Goal: Task Accomplishment & Management: Manage account settings

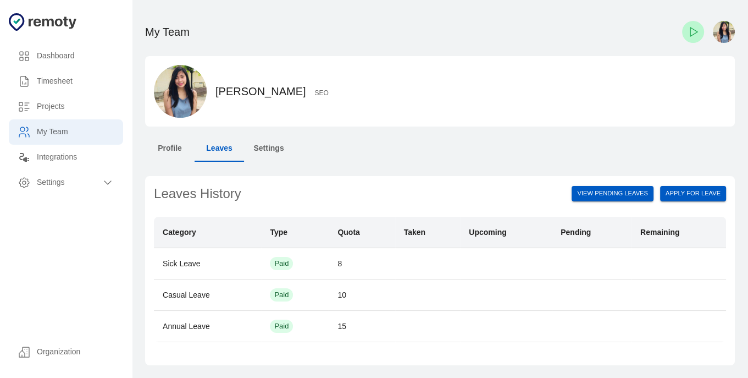
click at [65, 87] on div "Timesheet" at bounding box center [66, 81] width 114 height 25
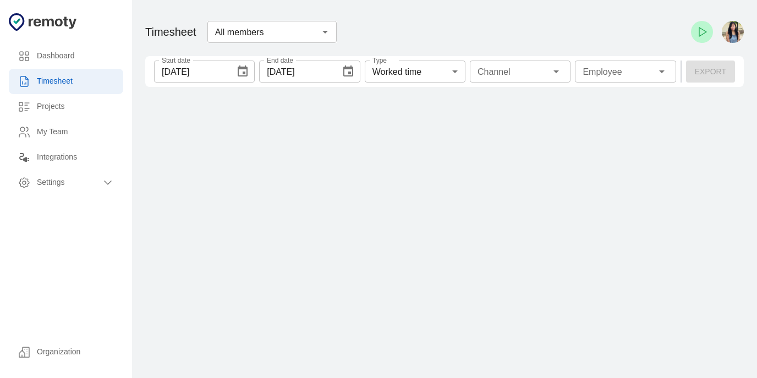
type input "1 Employee"
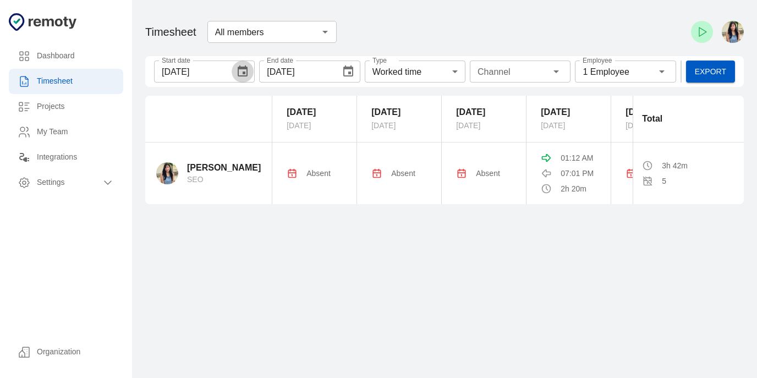
click at [234, 74] on button "Choose date, selected date is Sep 20, 2025" at bounding box center [243, 71] width 22 height 22
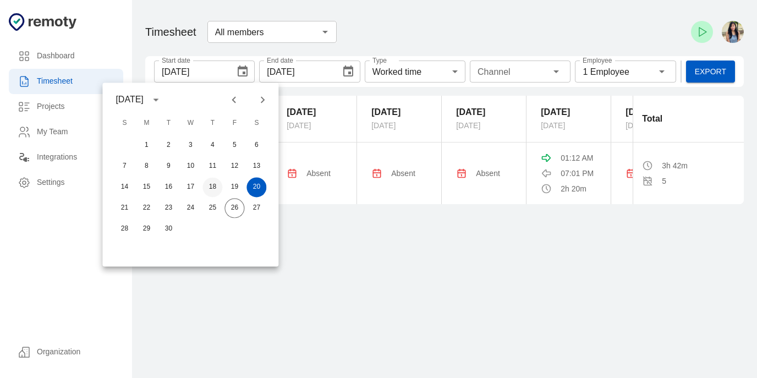
click at [214, 187] on button "18" at bounding box center [212, 187] width 20 height 20
type input "[DATE]"
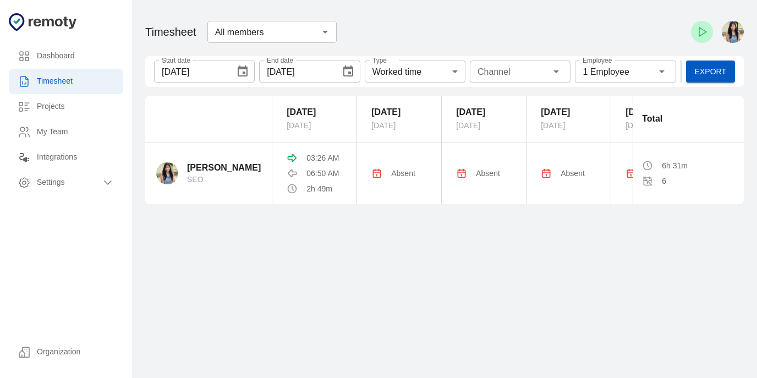
click at [301, 142] on th "18 September Thursday" at bounding box center [314, 119] width 85 height 47
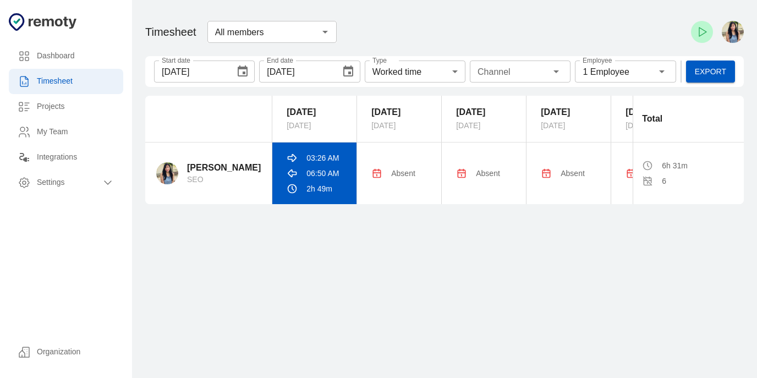
click at [306, 163] on p "03:26 AM" at bounding box center [322, 157] width 32 height 11
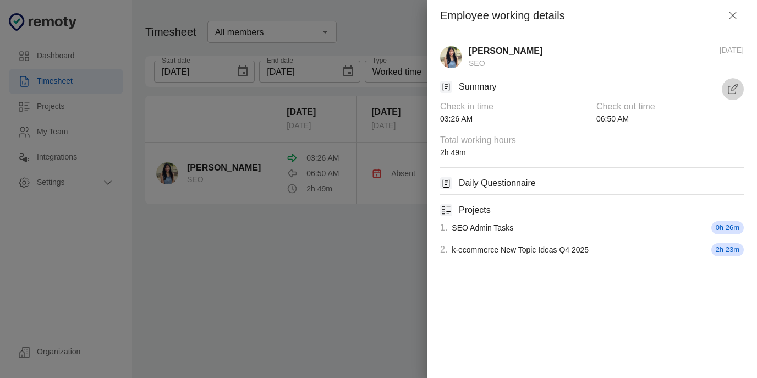
click at [732, 85] on icon "button" at bounding box center [732, 88] width 13 height 13
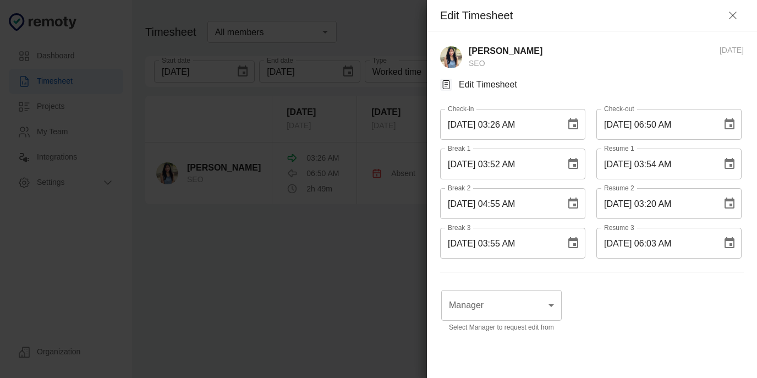
click at [726, 17] on icon "button" at bounding box center [732, 15] width 13 height 13
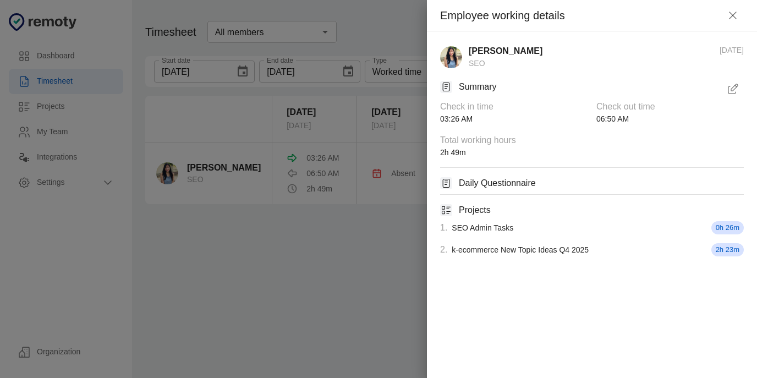
click at [724, 79] on div "Summary" at bounding box center [592, 89] width 304 height 22
click at [729, 95] on icon "button" at bounding box center [732, 88] width 13 height 13
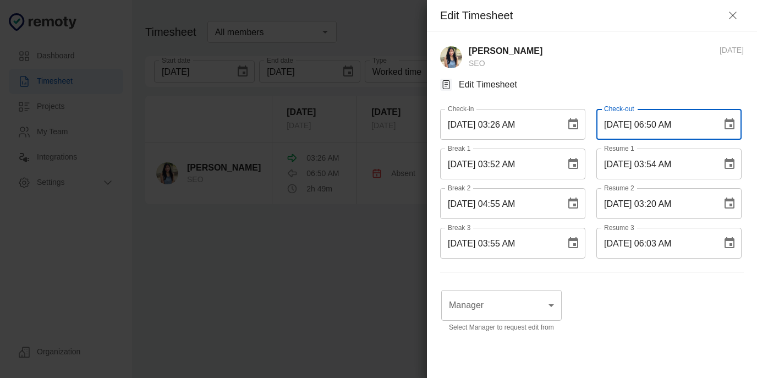
click at [654, 125] on input "[DATE] 06:50 AM" at bounding box center [655, 124] width 118 height 31
type input "[DATE] 07:50 AM"
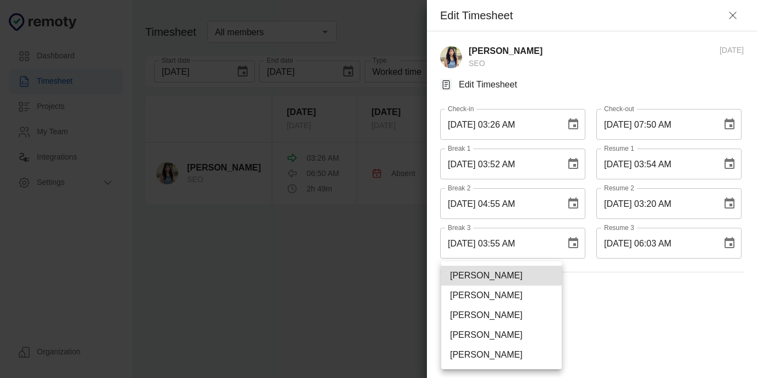
click at [538, 302] on body "Dashboard Timesheet Projects My Team Integrations Settings Organization Dashboa…" at bounding box center [378, 189] width 757 height 378
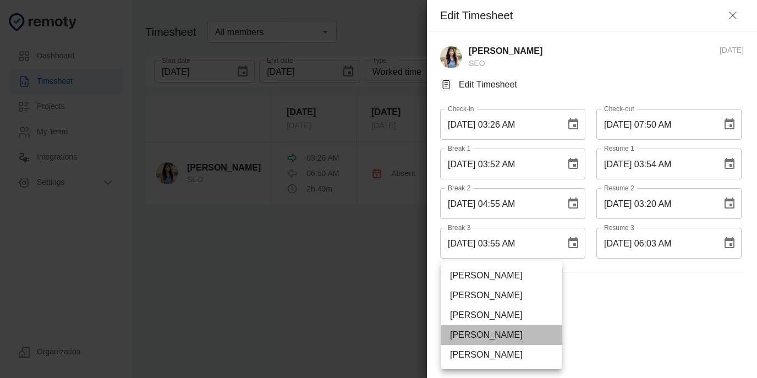
click at [516, 337] on li "[PERSON_NAME]" at bounding box center [501, 335] width 120 height 20
type input "U01ARS6U3DX"
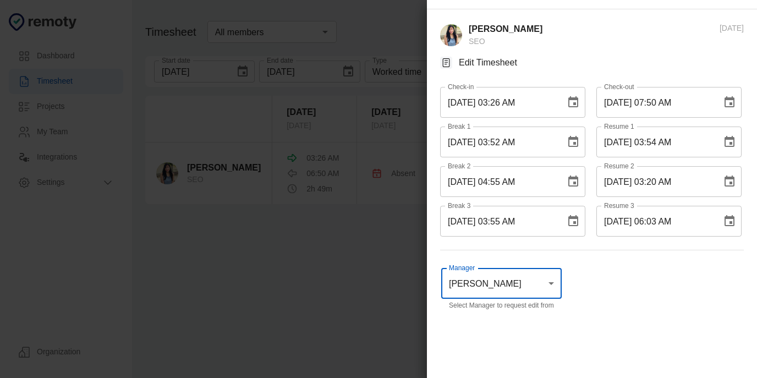
scroll to position [84, 0]
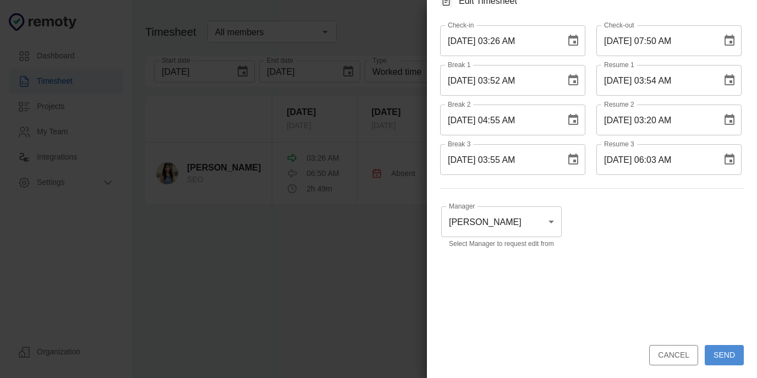
click at [708, 354] on button "Send" at bounding box center [723, 355] width 39 height 20
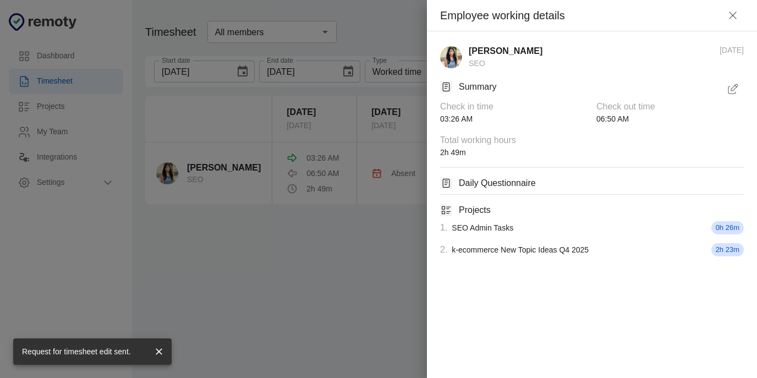
click at [733, 16] on icon "button" at bounding box center [732, 15] width 13 height 13
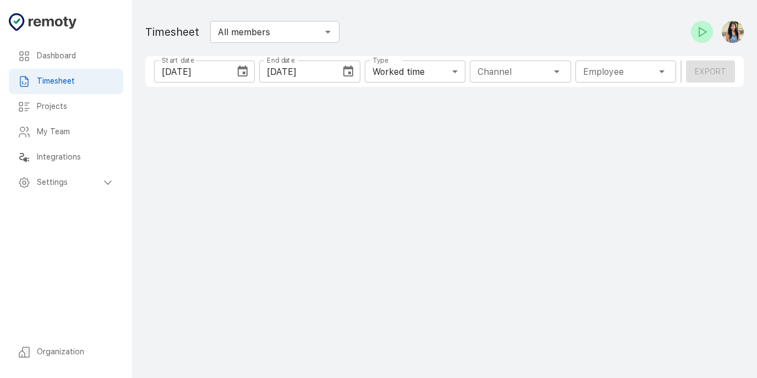
type input "1 Employee"
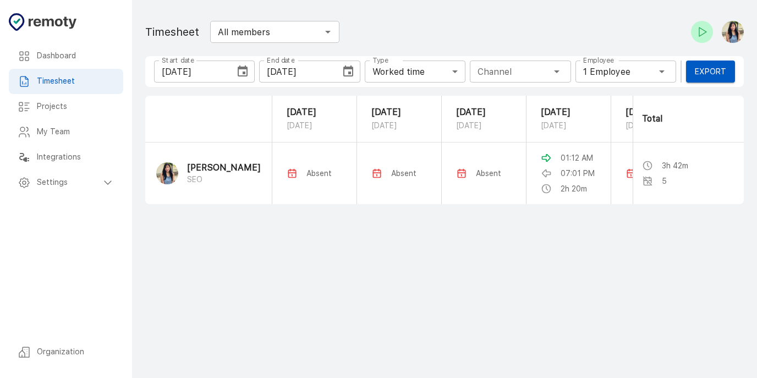
click at [223, 75] on input "[DATE]" at bounding box center [190, 71] width 73 height 22
click at [246, 71] on icon "Choose date, selected date is Sep 20, 2025" at bounding box center [242, 71] width 13 height 13
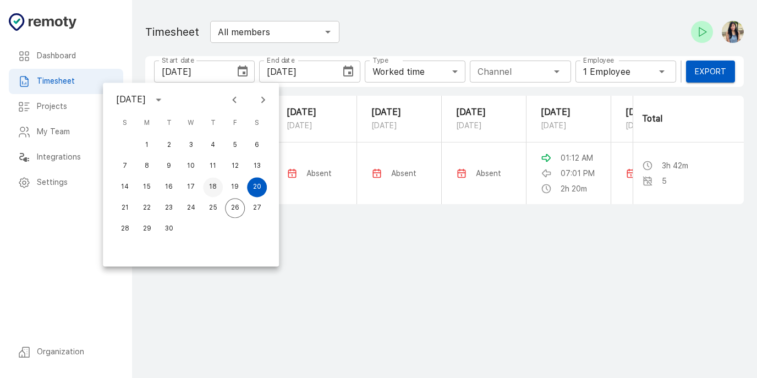
click at [216, 190] on button "18" at bounding box center [213, 187] width 20 height 20
type input "[DATE]"
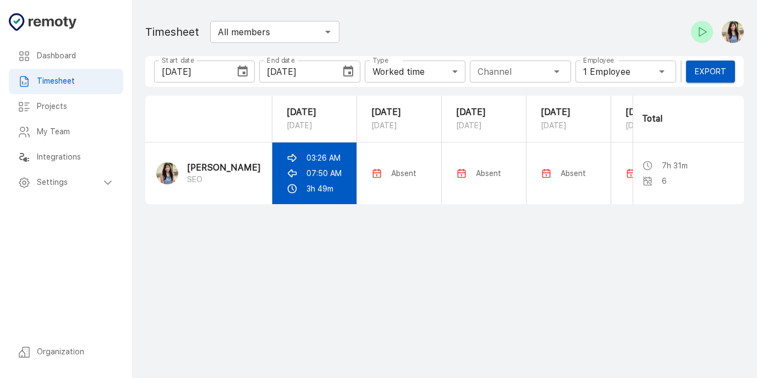
click at [333, 179] on p "07:50 AM" at bounding box center [323, 173] width 35 height 11
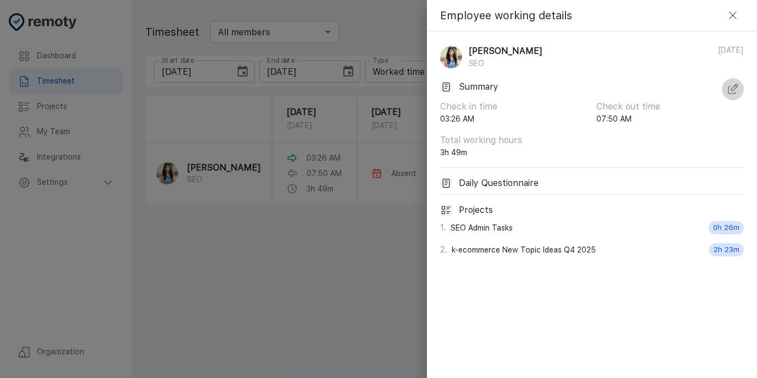
click at [733, 89] on icon "button" at bounding box center [734, 87] width 7 height 7
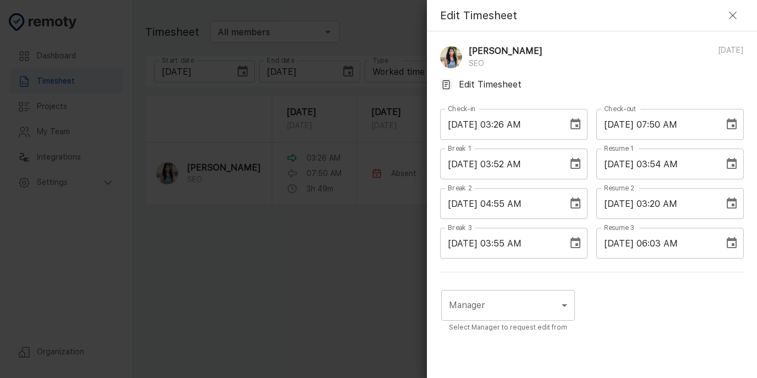
click at [660, 128] on input "[DATE] 07:50 AM" at bounding box center [656, 124] width 120 height 31
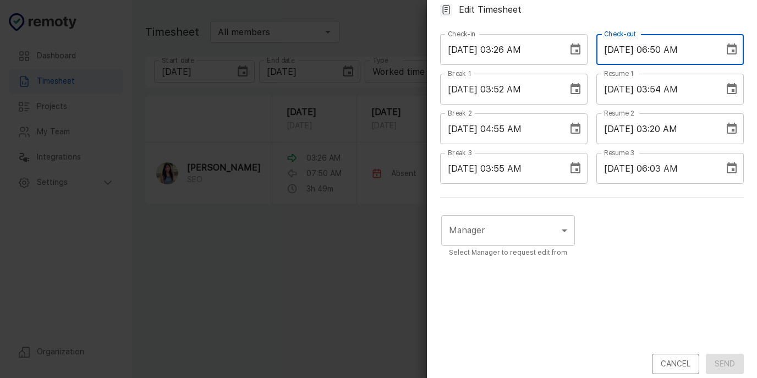
scroll to position [84, 0]
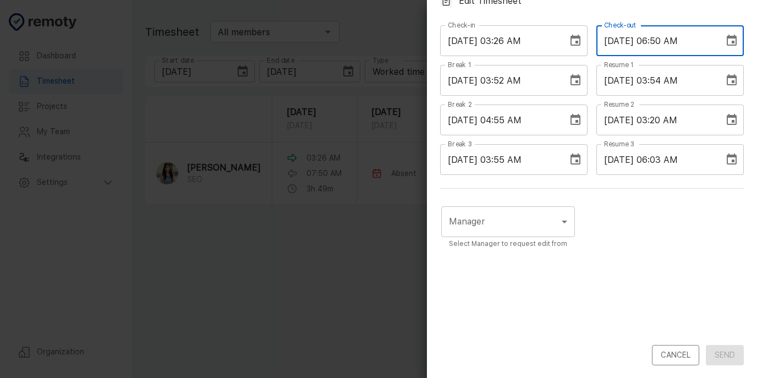
type input "[DATE] 06:50 AM"
click at [570, 227] on div "Manager ​ Manager Select Manager to request edit from" at bounding box center [592, 273] width 304 height 143
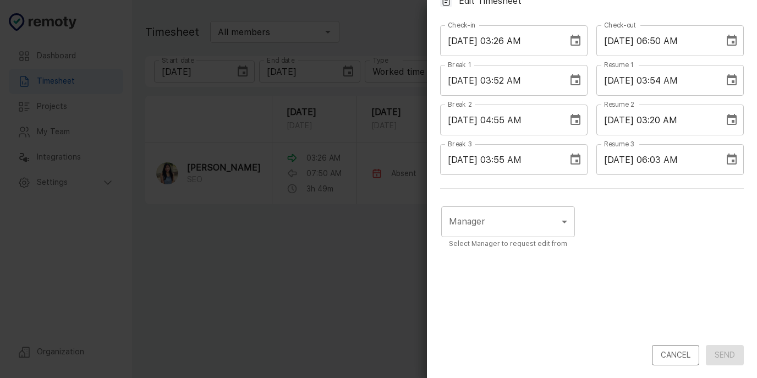
click at [548, 222] on body "Dashboard Timesheet Projects My Team Integrations Settings Organization Dashboa…" at bounding box center [378, 189] width 757 height 378
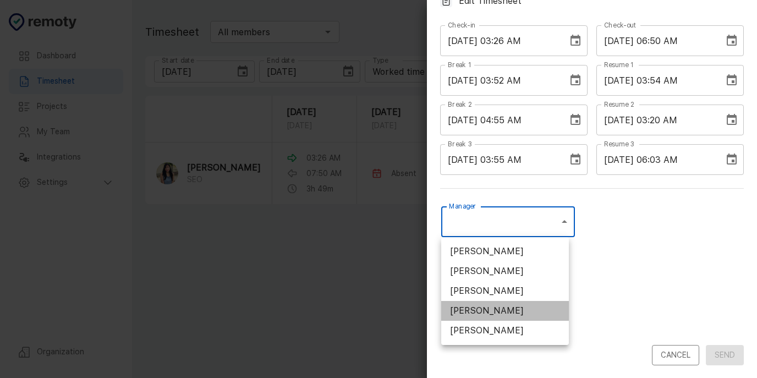
click at [530, 307] on li "[PERSON_NAME]" at bounding box center [505, 311] width 128 height 20
type input "U01ARS6U3DX"
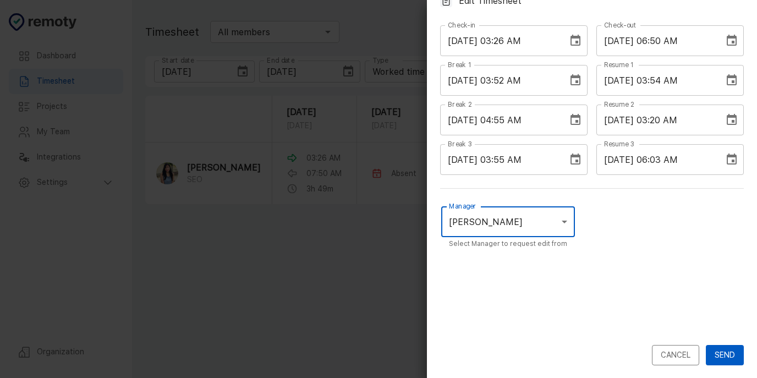
click at [706, 346] on button "Send" at bounding box center [725, 355] width 38 height 20
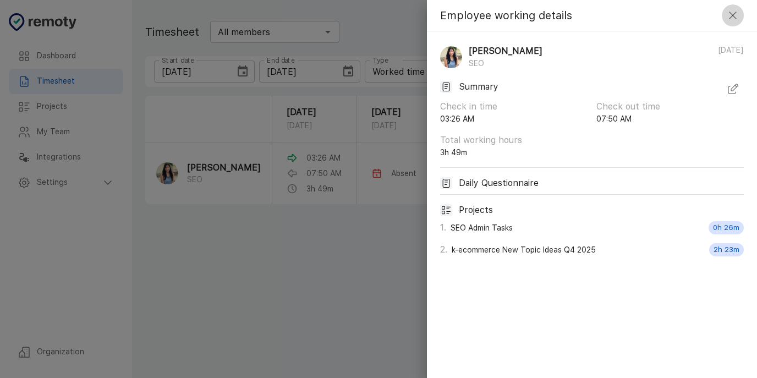
click at [725, 13] on button "button" at bounding box center [733, 15] width 22 height 22
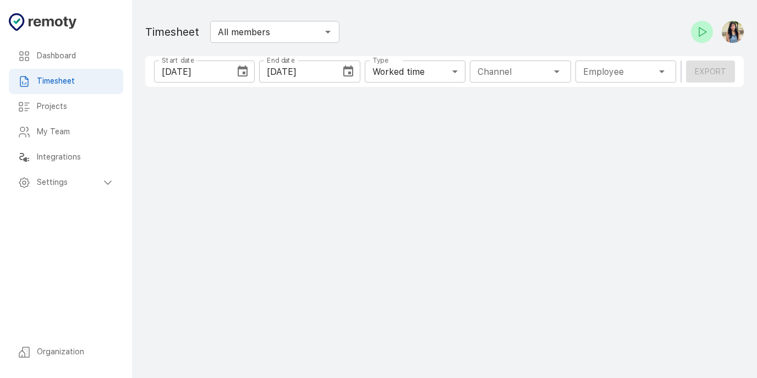
type input "1 Employee"
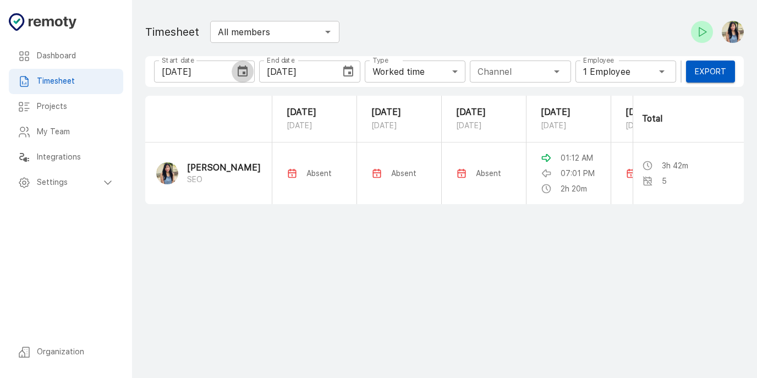
click at [246, 71] on icon "Choose date, selected date is Sep 20, 2025" at bounding box center [242, 71] width 13 height 13
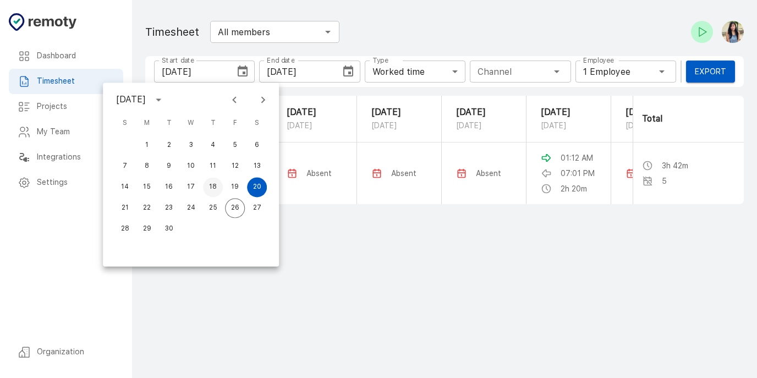
click at [219, 189] on button "18" at bounding box center [213, 187] width 20 height 20
type input "[DATE]"
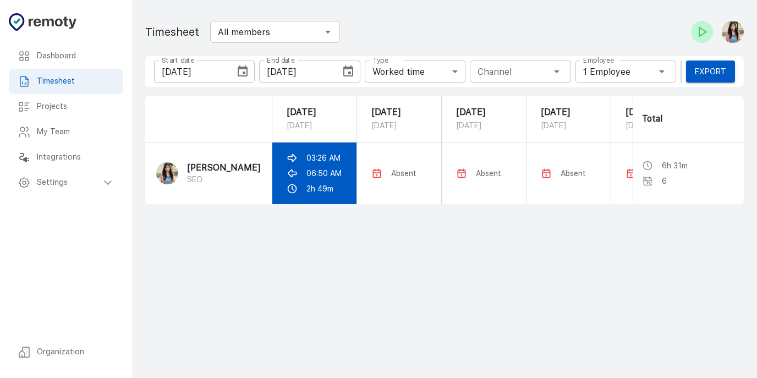
click at [309, 177] on td "03:26 AM 06:50 AM 2h 49m" at bounding box center [314, 173] width 85 height 62
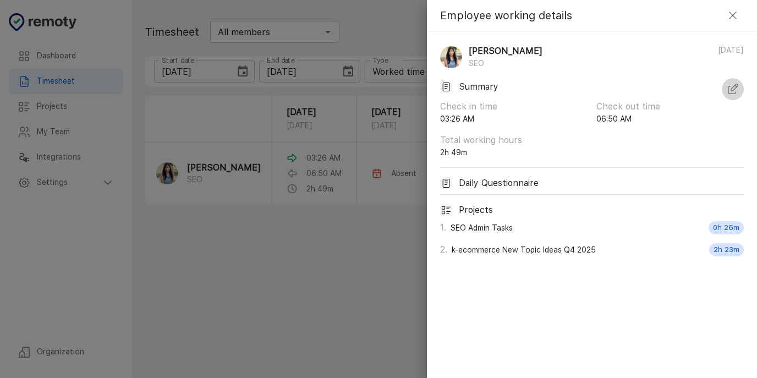
click at [725, 93] on button "button" at bounding box center [733, 89] width 22 height 22
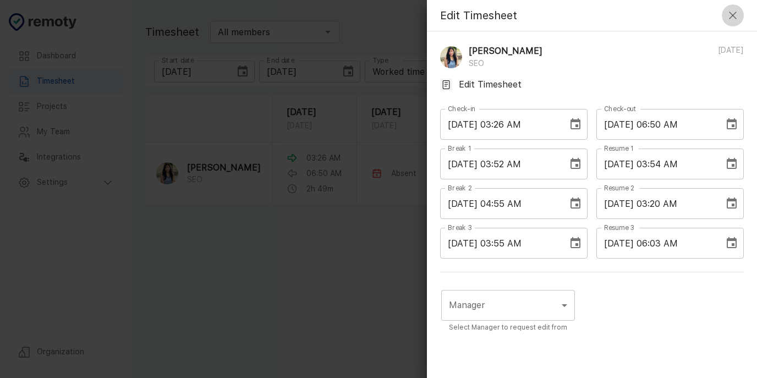
click at [726, 16] on icon "button" at bounding box center [732, 15] width 13 height 13
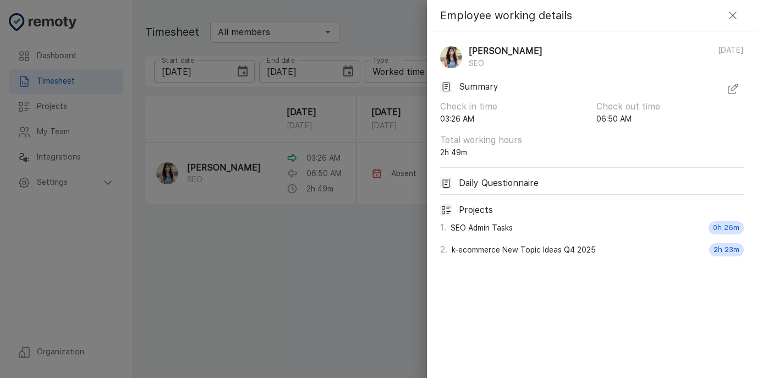
click at [735, 15] on icon "button" at bounding box center [732, 15] width 13 height 13
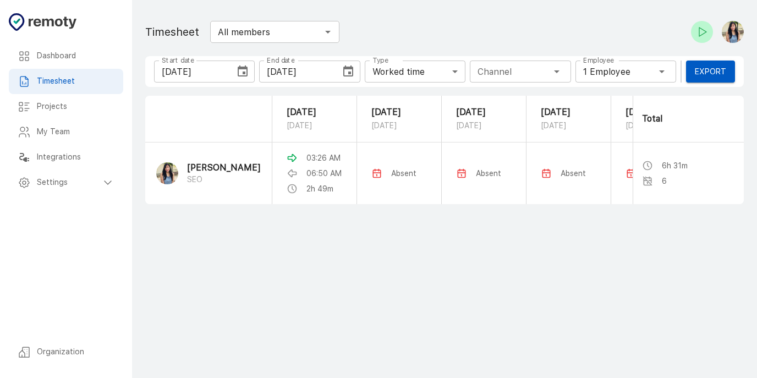
click at [350, 72] on icon "Choose date, selected date is Sep 26, 2025" at bounding box center [348, 70] width 10 height 11
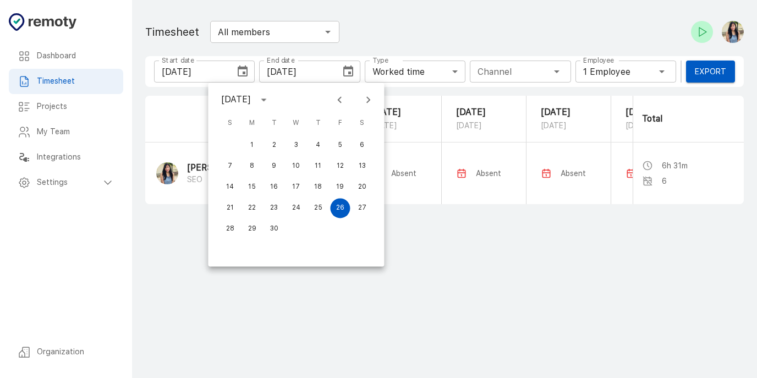
click at [511, 283] on main "Dashboard Timesheet Projects My Team Integrations Settings Organization Timeshe…" at bounding box center [444, 189] width 625 height 378
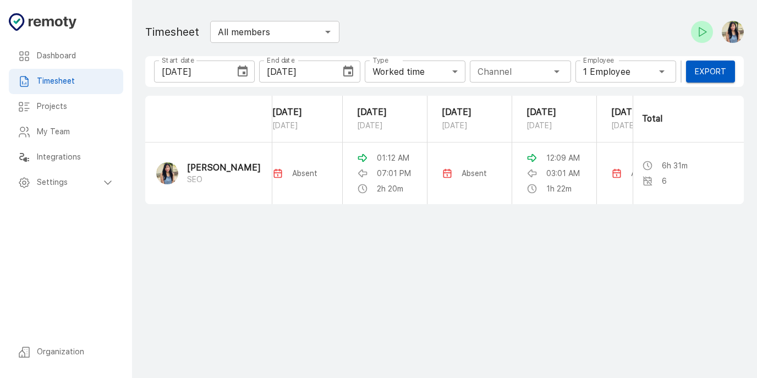
scroll to position [0, 367]
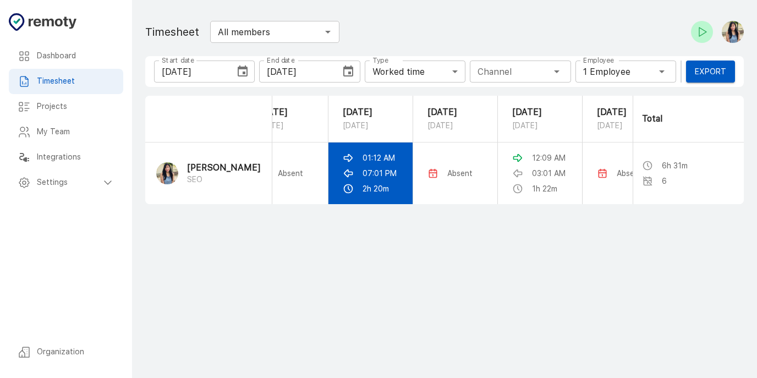
click at [383, 163] on p "01:12 AM" at bounding box center [378, 157] width 32 height 11
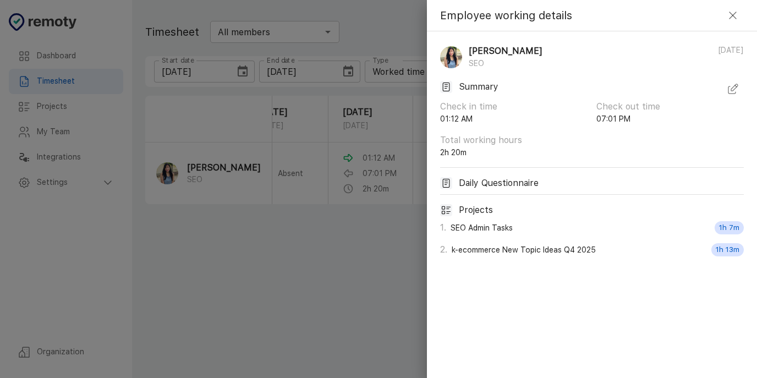
click at [730, 84] on icon "button" at bounding box center [732, 88] width 13 height 13
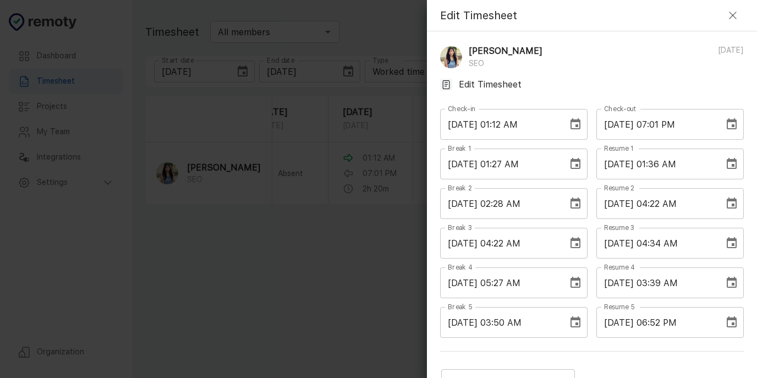
click at [662, 121] on input "09/24/2025 07:01 PM" at bounding box center [656, 124] width 120 height 31
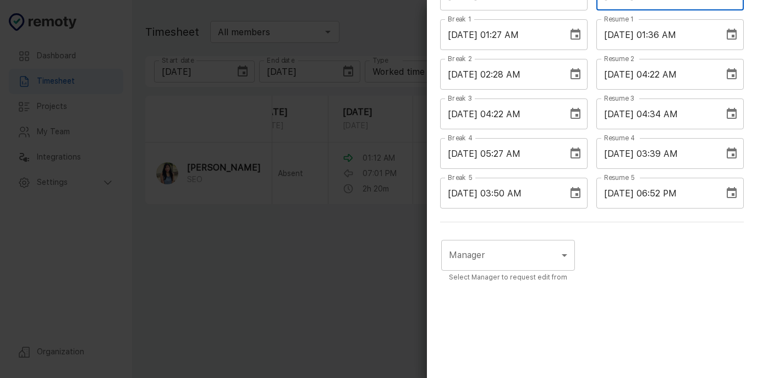
scroll to position [163, 0]
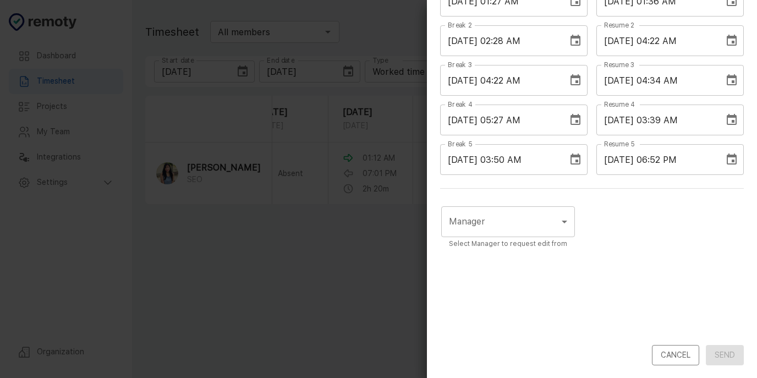
type input "09/24/2025 08:01 PM"
click at [537, 230] on body "Dashboard Timesheet Projects My Team Integrations Settings Organization Dashboa…" at bounding box center [378, 189] width 757 height 378
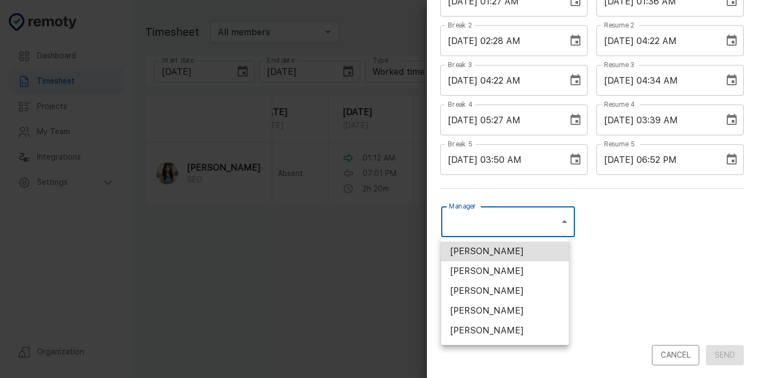
click at [612, 229] on div at bounding box center [378, 189] width 757 height 378
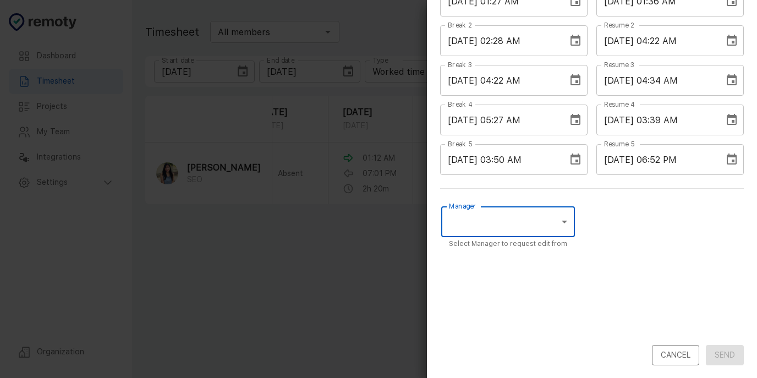
click at [544, 225] on body "Dashboard Timesheet Projects My Team Integrations Settings Organization Dashboa…" at bounding box center [378, 189] width 757 height 378
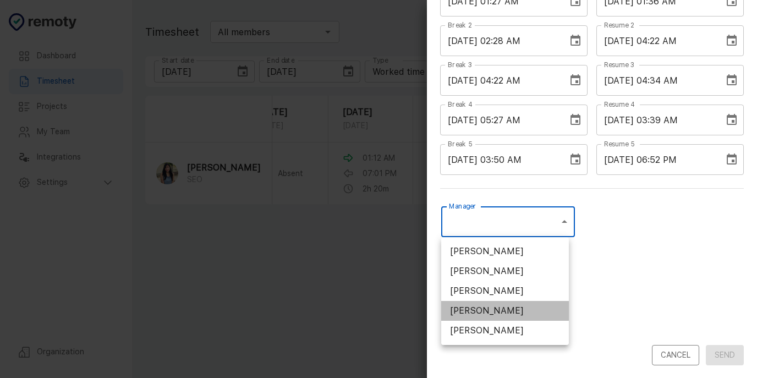
click at [525, 307] on li "[PERSON_NAME]" at bounding box center [505, 311] width 128 height 20
type input "U01ARS6U3DX"
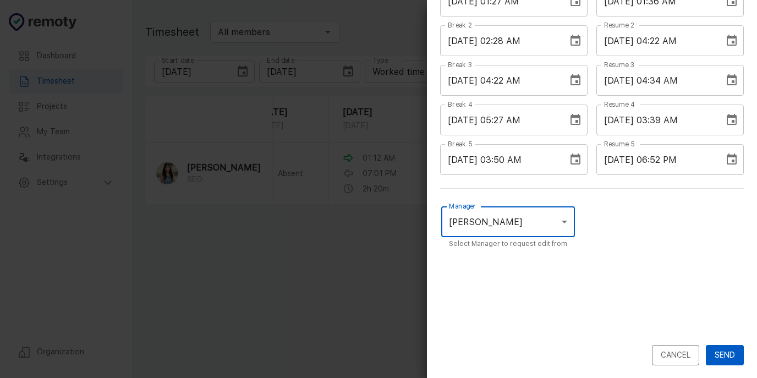
click at [722, 355] on button "Send" at bounding box center [725, 355] width 38 height 20
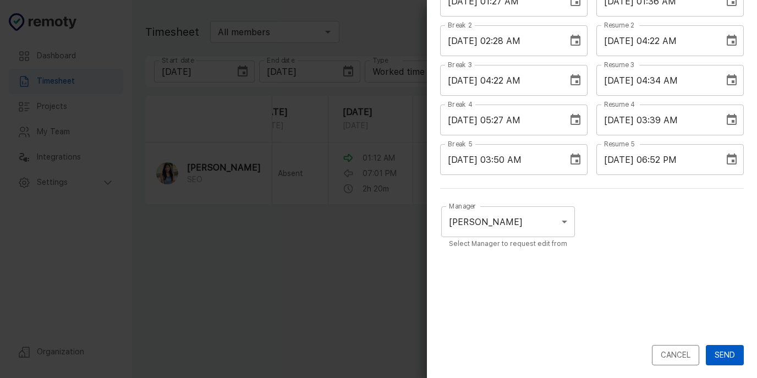
scroll to position [0, 0]
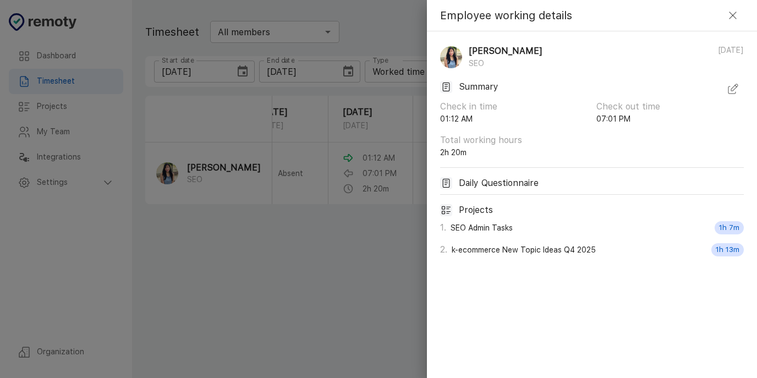
click at [731, 87] on icon "button" at bounding box center [732, 88] width 13 height 13
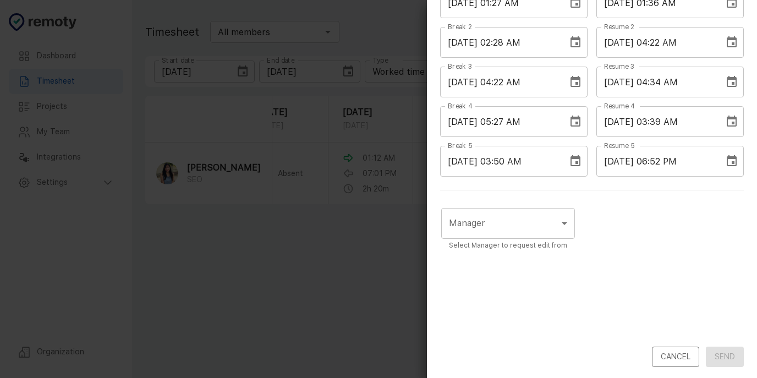
scroll to position [163, 0]
click at [544, 229] on body "Dashboard Timesheet Projects My Team Integrations Settings Organization Dashboa…" at bounding box center [378, 189] width 757 height 378
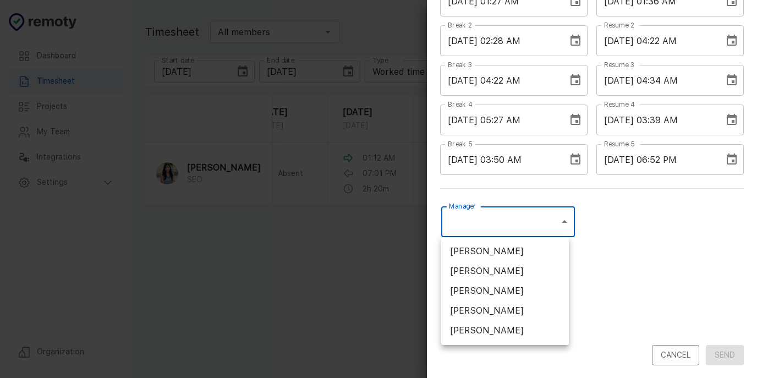
click at [651, 261] on div at bounding box center [378, 189] width 757 height 378
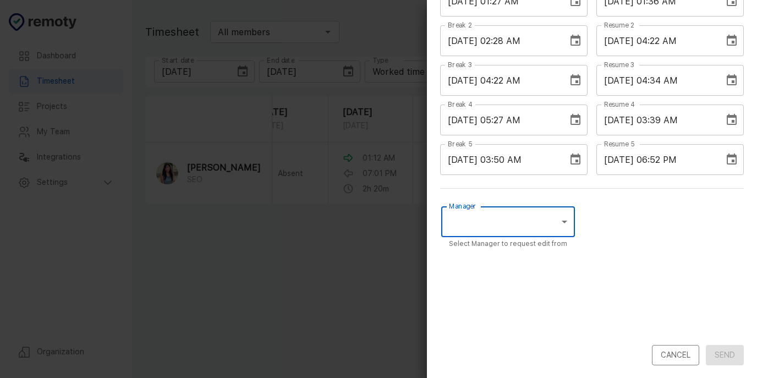
click at [528, 225] on body "Dashboard Timesheet Projects My Team Integrations Settings Organization Dashboa…" at bounding box center [378, 189] width 757 height 378
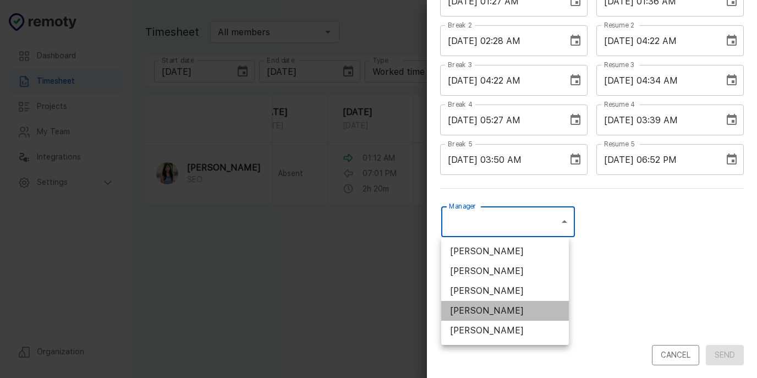
click at [517, 307] on li "[PERSON_NAME]" at bounding box center [505, 311] width 128 height 20
type input "U01ARS6U3DX"
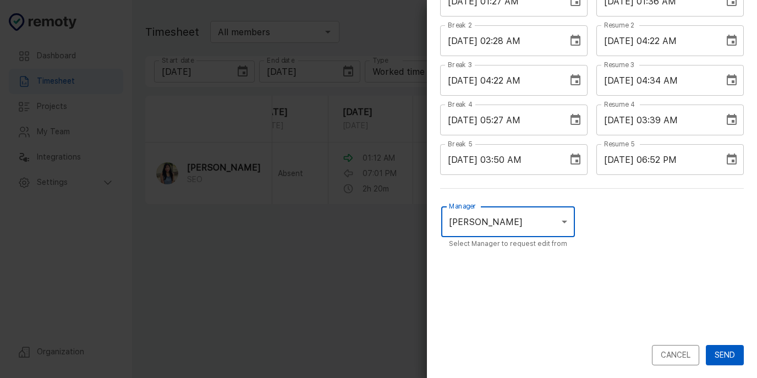
click at [708, 350] on button "Send" at bounding box center [725, 355] width 38 height 20
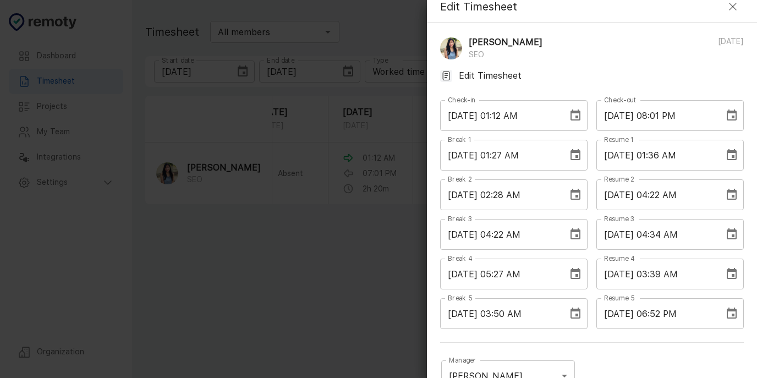
scroll to position [0, 0]
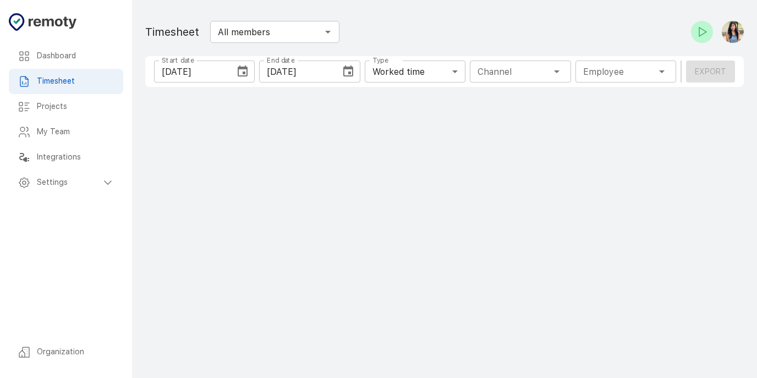
type input "1 Employee"
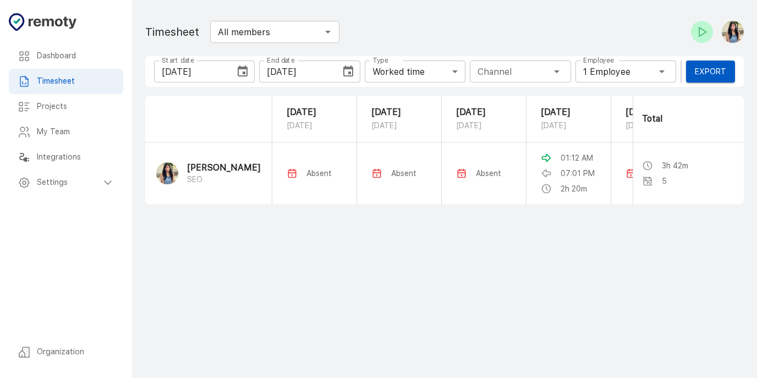
click at [548, 118] on p "[DATE]" at bounding box center [569, 112] width 56 height 13
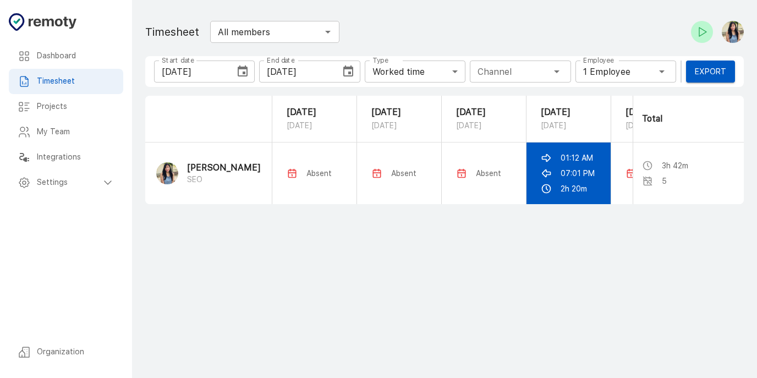
click at [584, 163] on p "01:12 AM" at bounding box center [576, 157] width 32 height 11
